Goal: Transaction & Acquisition: Purchase product/service

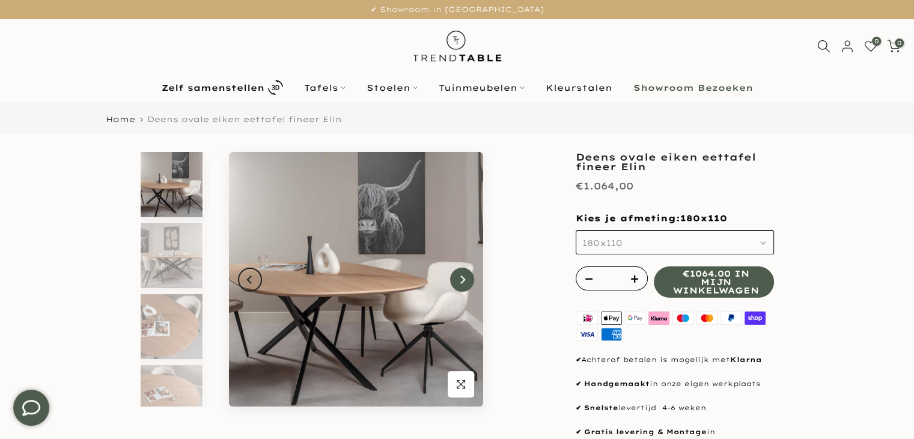
click at [460, 279] on icon "Next" at bounding box center [462, 280] width 8 height 10
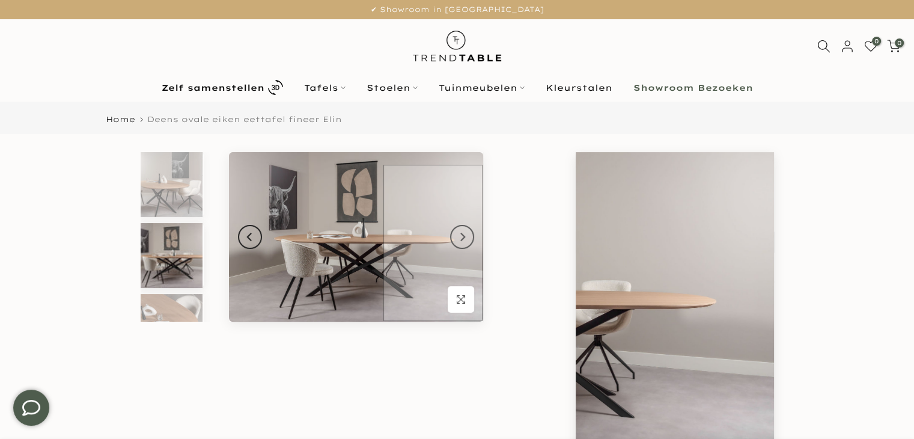
scroll to position [11, 0]
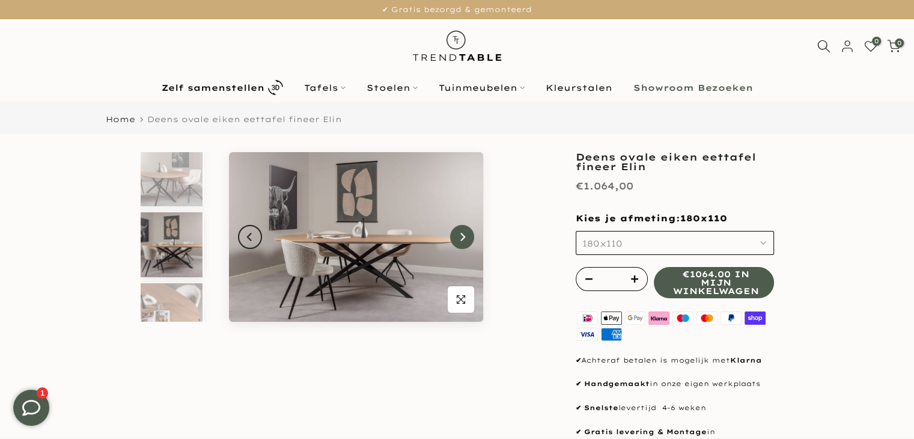
click at [458, 242] on button "Next" at bounding box center [462, 237] width 24 height 24
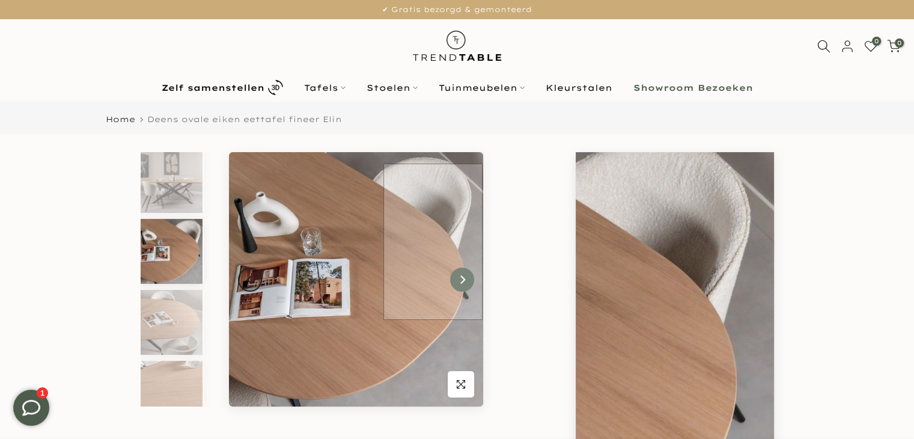
scroll to position [82, 0]
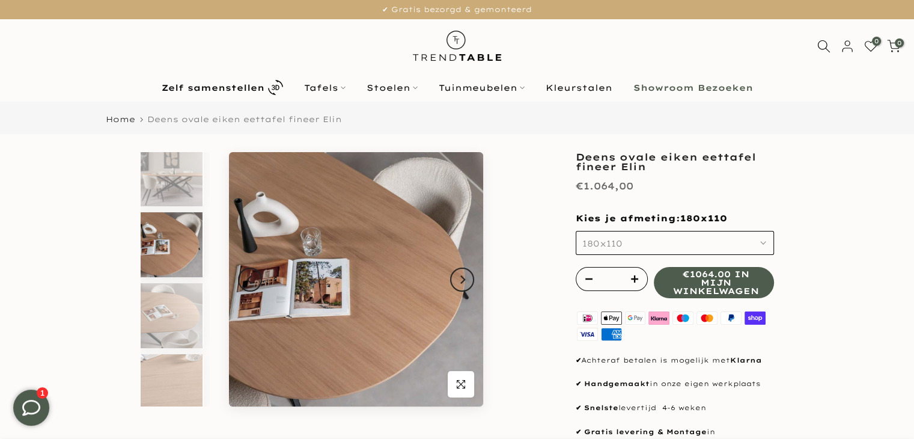
click at [622, 240] on button "180x110" at bounding box center [675, 243] width 198 height 24
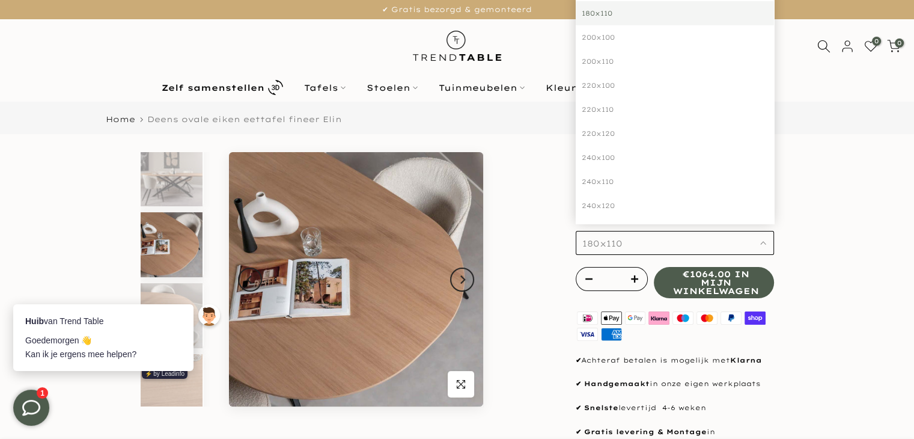
scroll to position [0, 0]
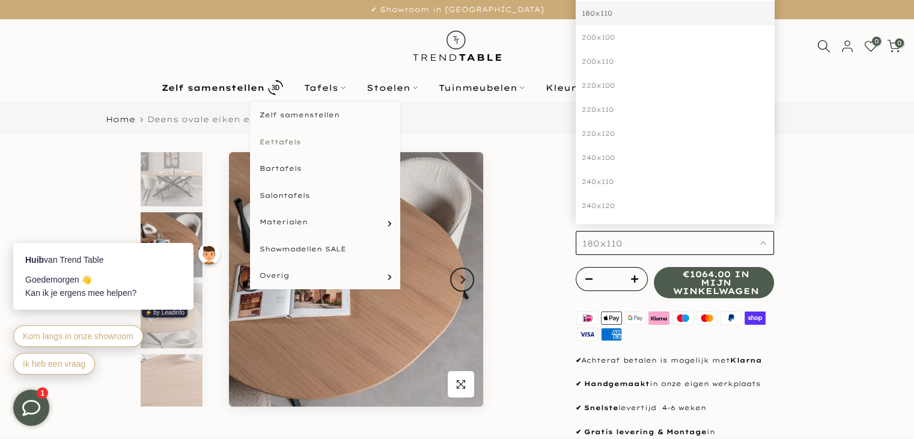
click at [272, 142] on link "Eettafels" at bounding box center [325, 142] width 150 height 27
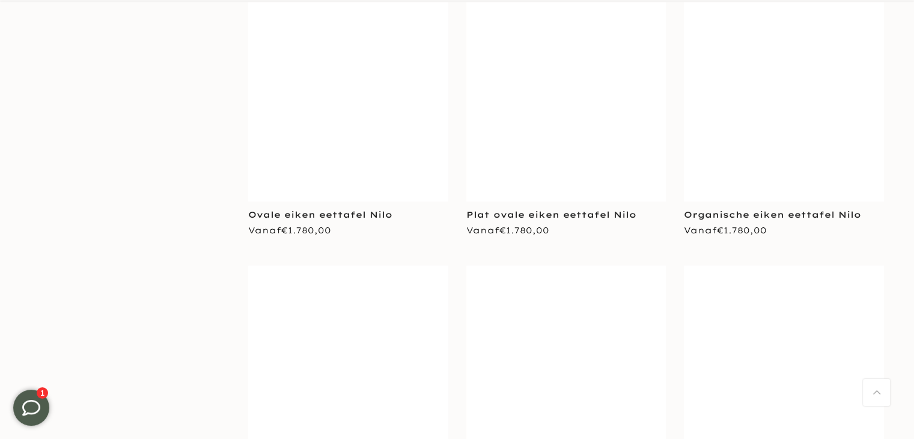
scroll to position [2101, 0]
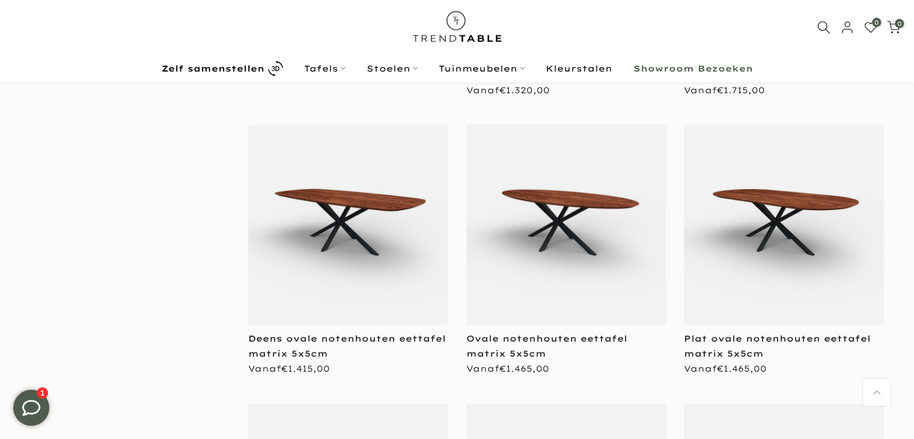
scroll to position [2343, 0]
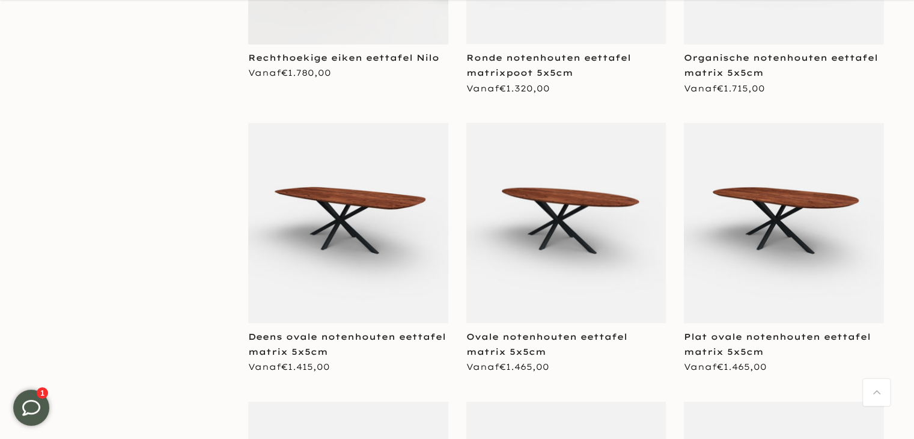
click at [742, 267] on img at bounding box center [784, 223] width 200 height 200
